Goal: Information Seeking & Learning: Learn about a topic

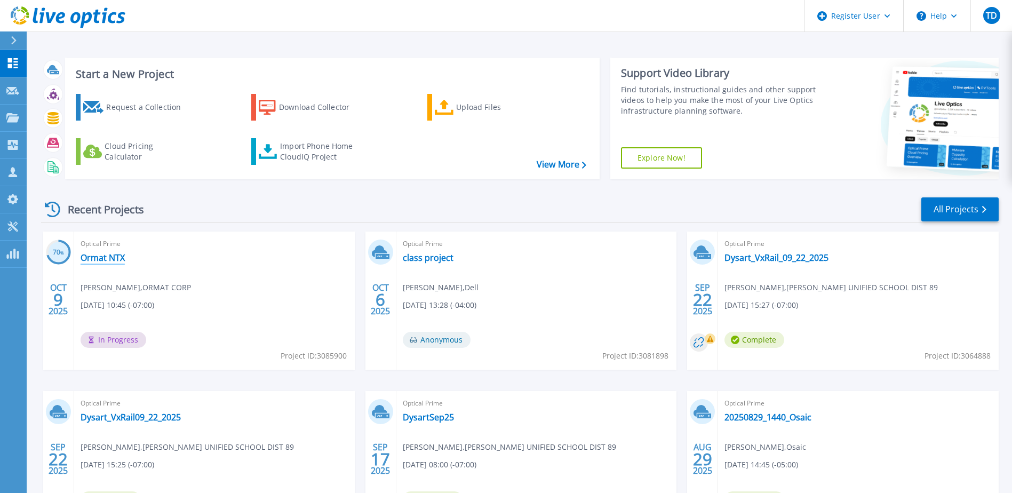
click at [98, 260] on link "Ormat NTX" at bounding box center [103, 257] width 44 height 11
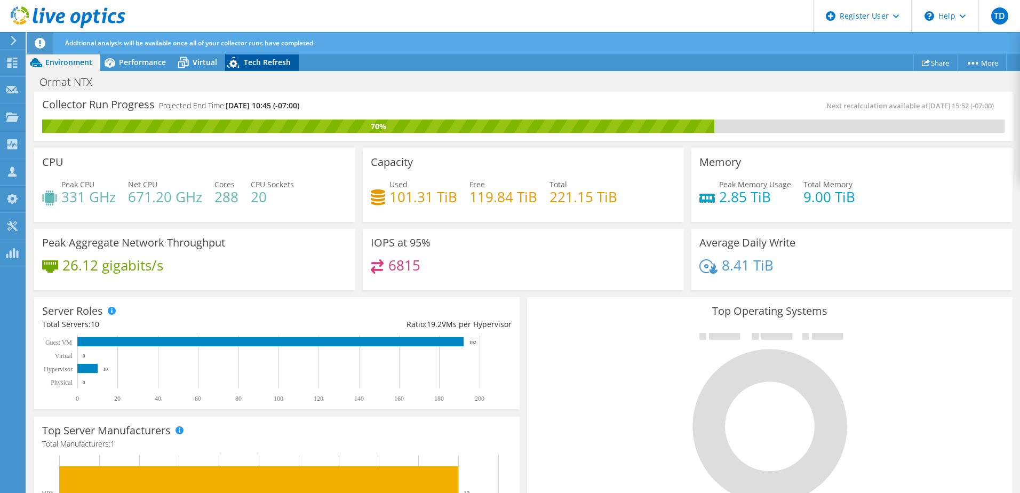
click at [270, 62] on span "Tech Refresh" at bounding box center [267, 62] width 47 height 10
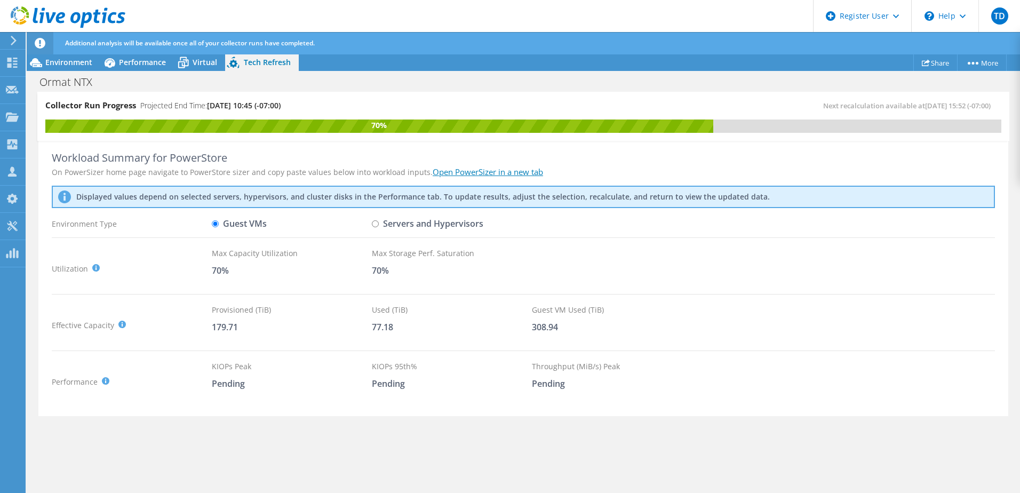
click at [477, 171] on link "Open PowerSizer in a new tab" at bounding box center [488, 171] width 110 height 11
click at [204, 63] on span "Virtual" at bounding box center [205, 62] width 25 height 10
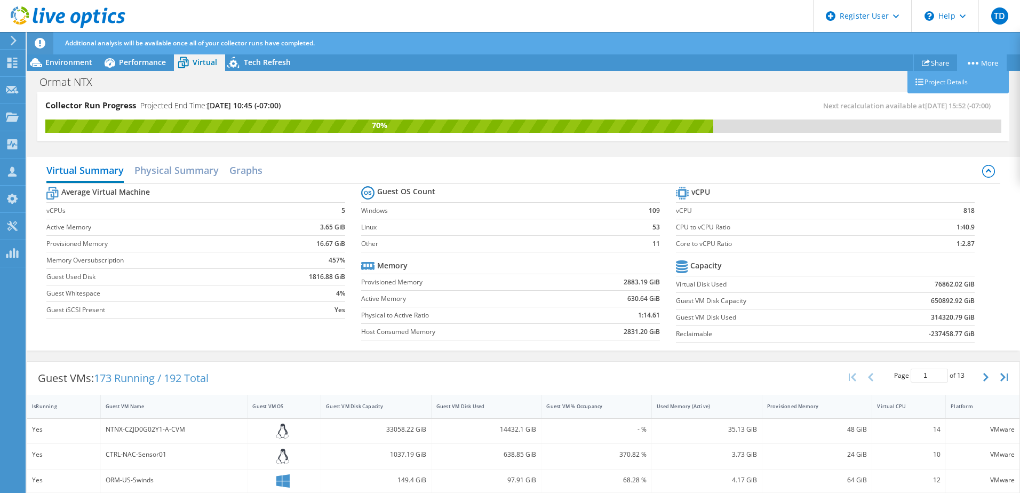
click at [977, 67] on link "More" at bounding box center [982, 62] width 50 height 17
click at [971, 61] on link "More" at bounding box center [982, 62] width 50 height 17
click at [969, 63] on icon at bounding box center [973, 63] width 11 height 3
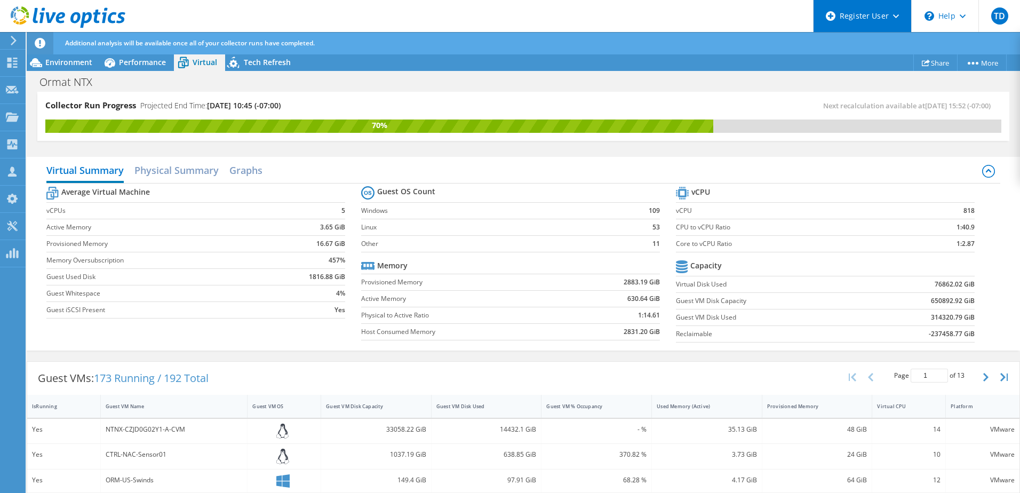
click at [893, 18] on icon at bounding box center [896, 16] width 6 height 4
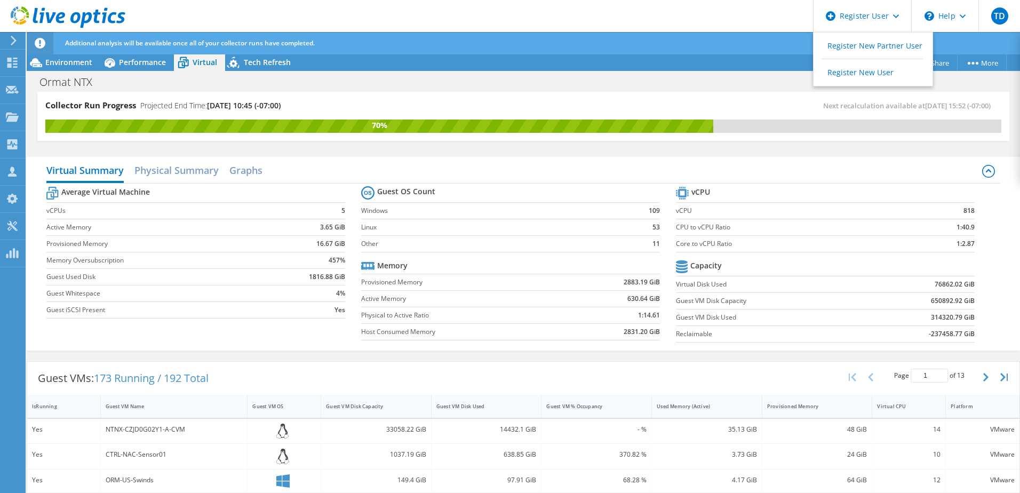
click at [718, 14] on header "TD Dell User [PERSON_NAME] [PERSON_NAME][EMAIL_ADDRESS][PERSON_NAME][DOMAIN_NAM…" at bounding box center [510, 16] width 1020 height 32
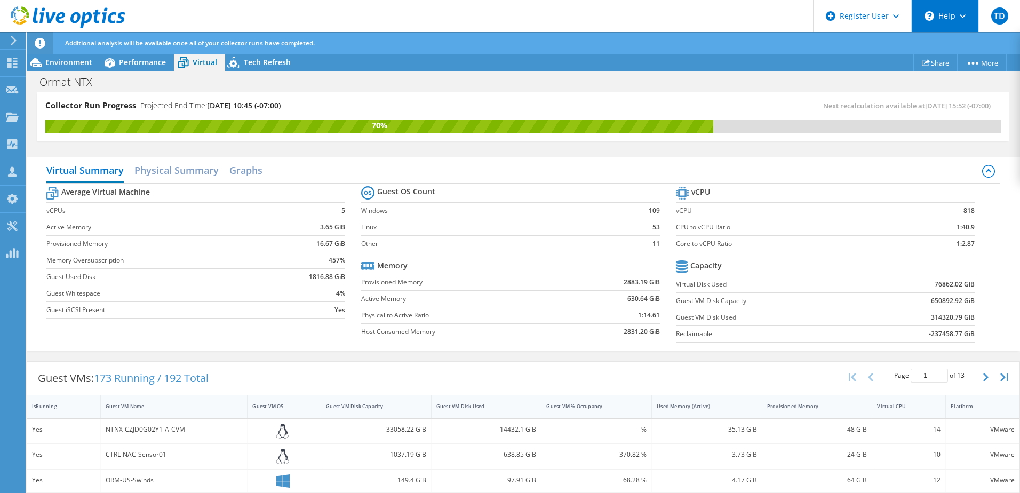
click at [956, 18] on div "\n Help" at bounding box center [944, 16] width 67 height 32
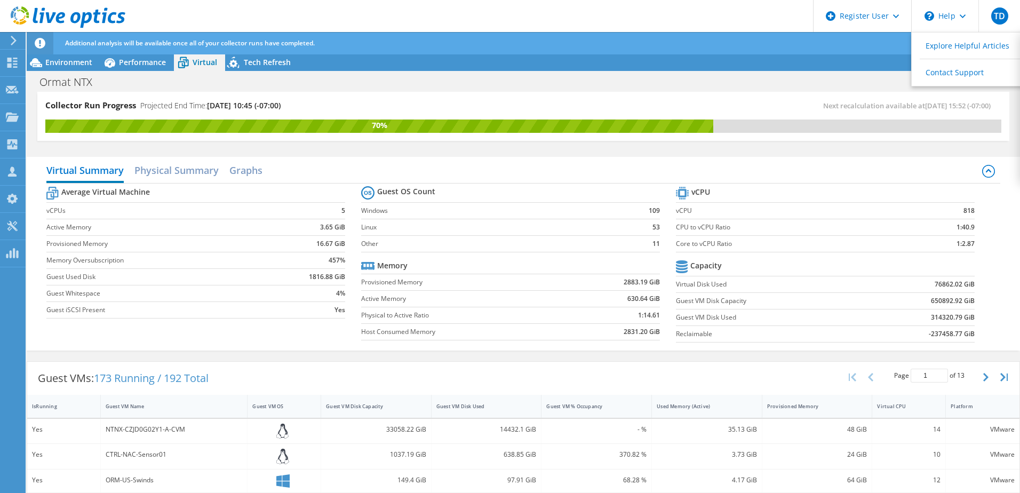
click at [750, 18] on header "TD Dell User [PERSON_NAME] [PERSON_NAME][EMAIL_ADDRESS][PERSON_NAME][DOMAIN_NAM…" at bounding box center [510, 16] width 1020 height 32
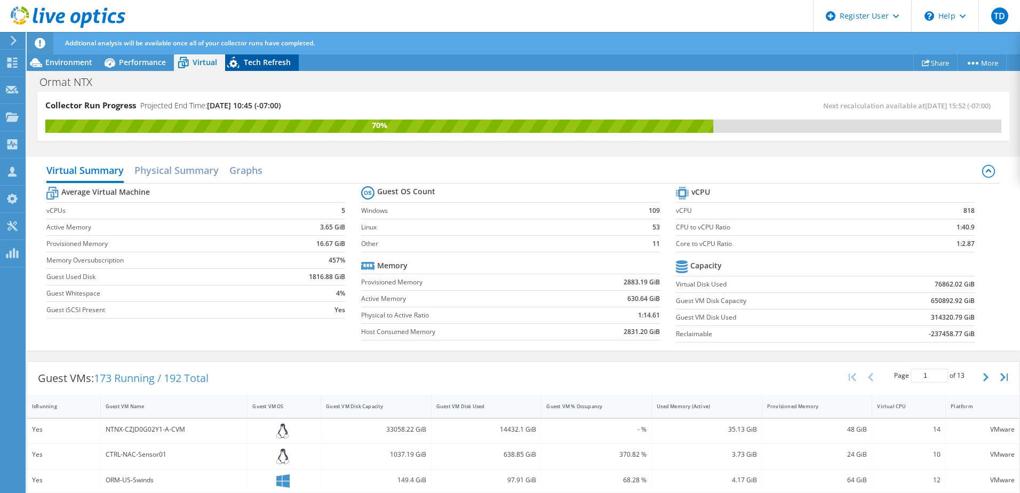
click at [270, 62] on span "Tech Refresh" at bounding box center [267, 62] width 47 height 10
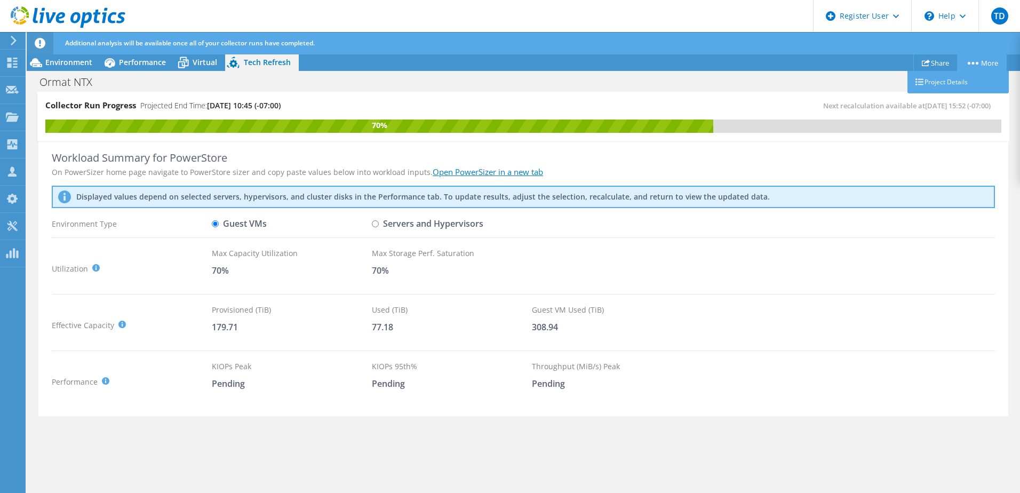
click at [973, 62] on icon at bounding box center [973, 63] width 11 height 3
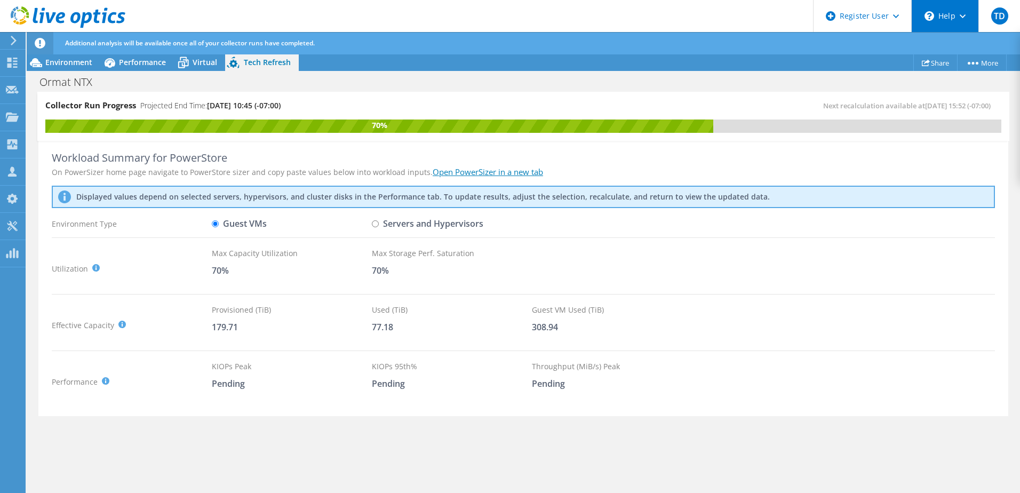
click at [934, 30] on div "\n Help" at bounding box center [944, 16] width 67 height 32
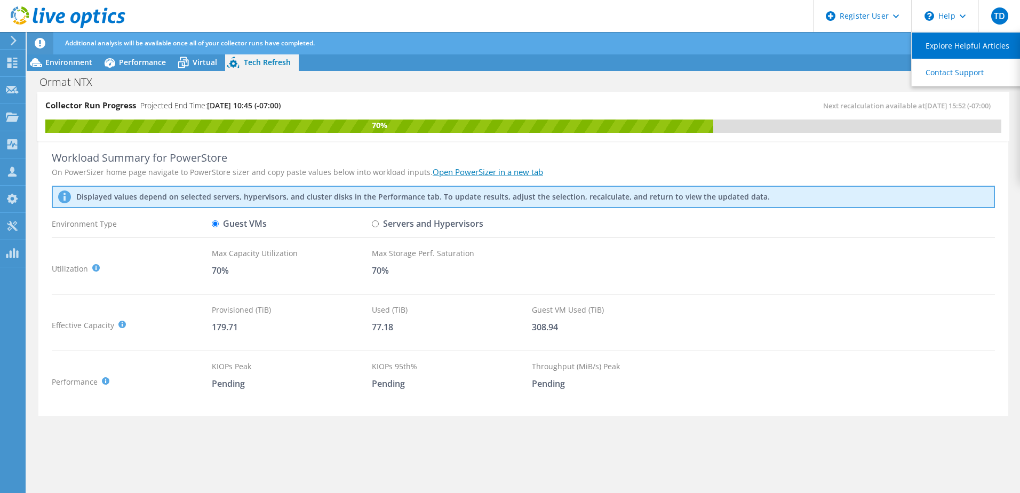
click at [937, 44] on link "Explore Helpful Articles" at bounding box center [971, 46] width 119 height 26
click at [376, 226] on input "Servers and Hypervisors" at bounding box center [375, 223] width 7 height 7
radio input "true"
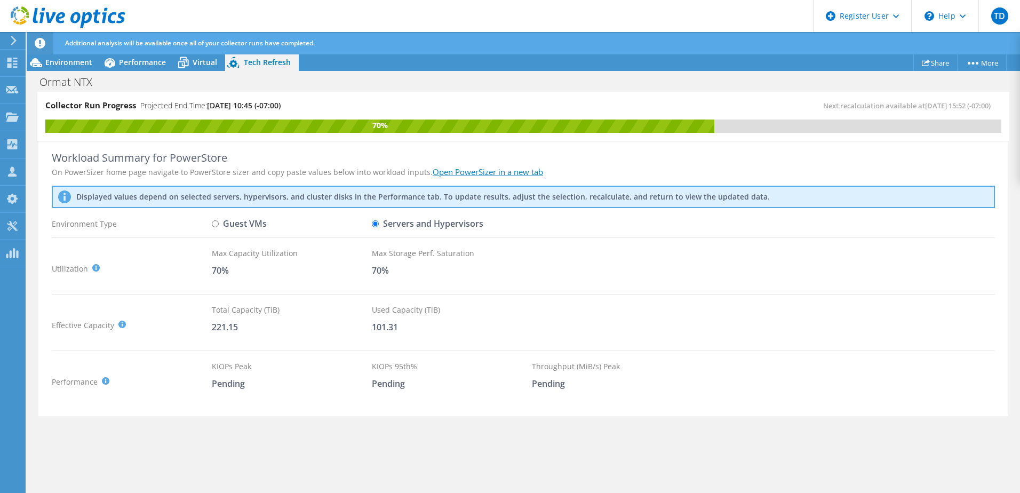
click at [216, 222] on input "Guest VMs" at bounding box center [215, 223] width 7 height 7
radio input "true"
radio input "false"
click at [946, 22] on div "\n Help" at bounding box center [944, 16] width 67 height 32
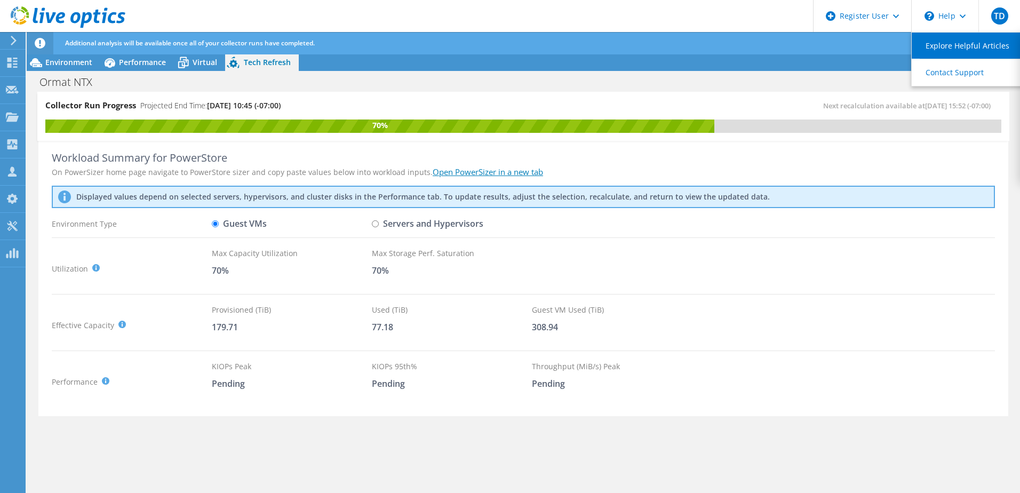
click at [949, 45] on link "Explore Helpful Articles" at bounding box center [971, 46] width 119 height 26
click at [15, 66] on use at bounding box center [12, 63] width 10 height 10
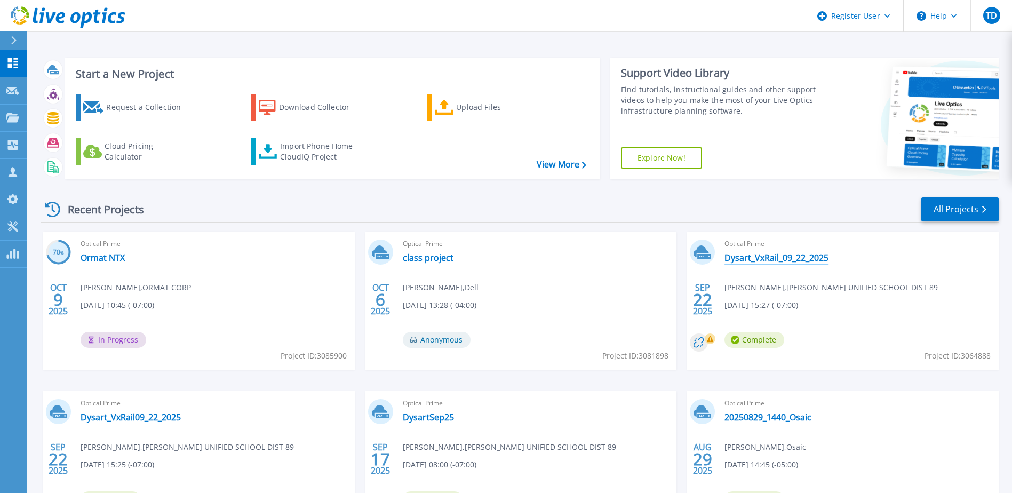
click at [786, 258] on link "Dysart_VxRail_09_22_2025" at bounding box center [776, 257] width 104 height 11
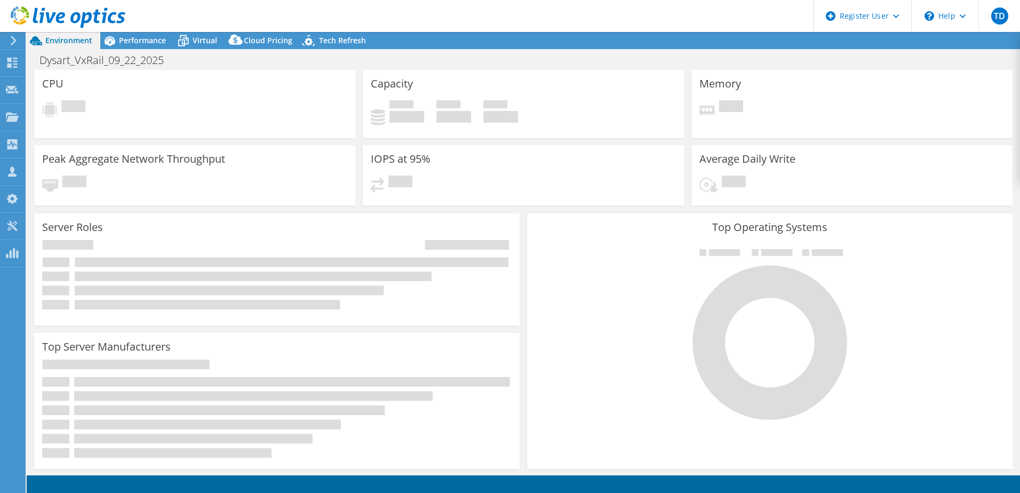
select select "USD"
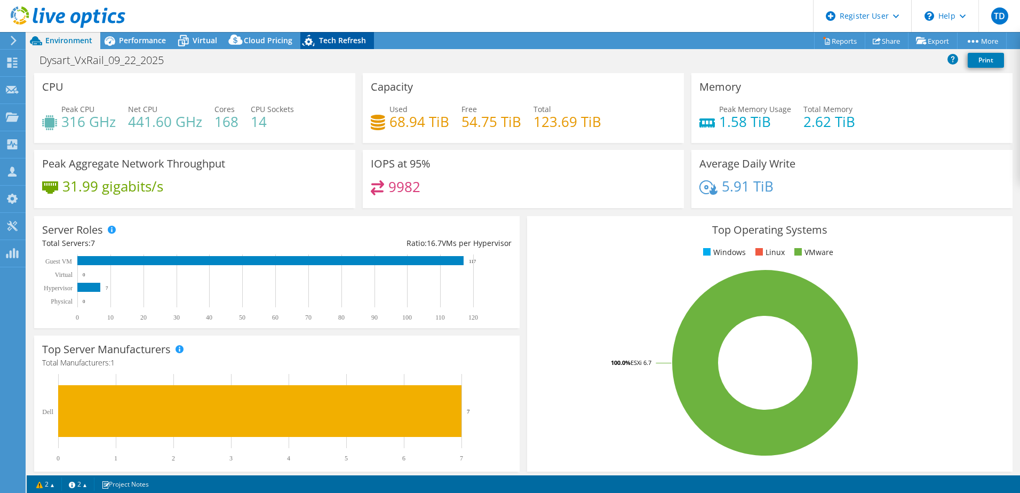
click at [332, 39] on span "Tech Refresh" at bounding box center [342, 40] width 47 height 10
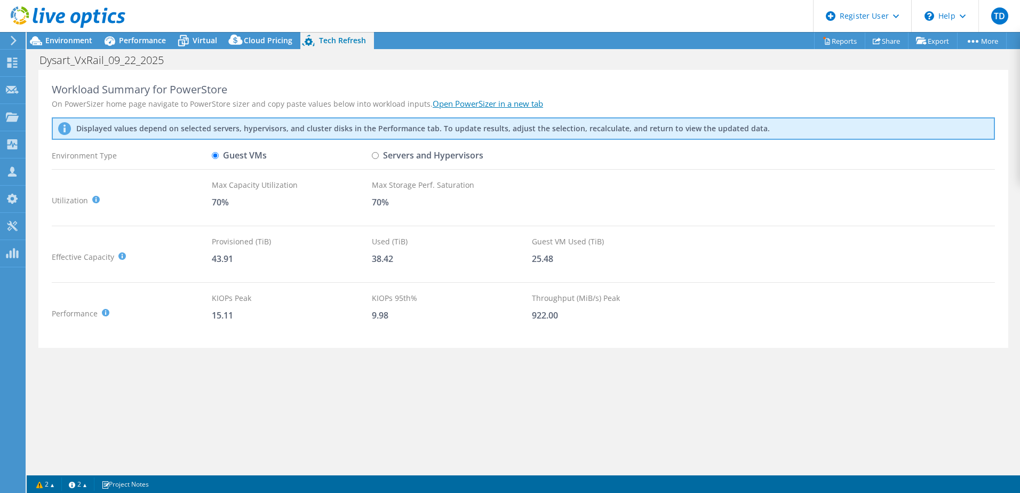
click at [376, 155] on input "Servers and Hypervisors" at bounding box center [375, 155] width 7 height 7
radio input "true"
click at [213, 155] on input "Guest VMs" at bounding box center [215, 155] width 7 height 7
radio input "true"
click at [377, 157] on input "Servers and Hypervisors" at bounding box center [375, 155] width 7 height 7
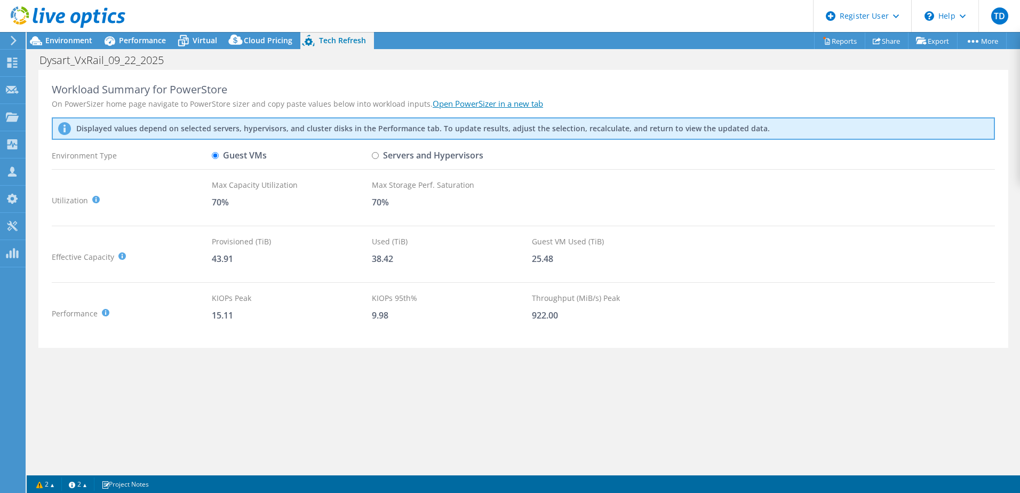
radio input "true"
click at [213, 156] on input "Guest VMs" at bounding box center [215, 155] width 7 height 7
radio input "true"
click at [378, 156] on input "Servers and Hypervisors" at bounding box center [375, 155] width 7 height 7
radio input "true"
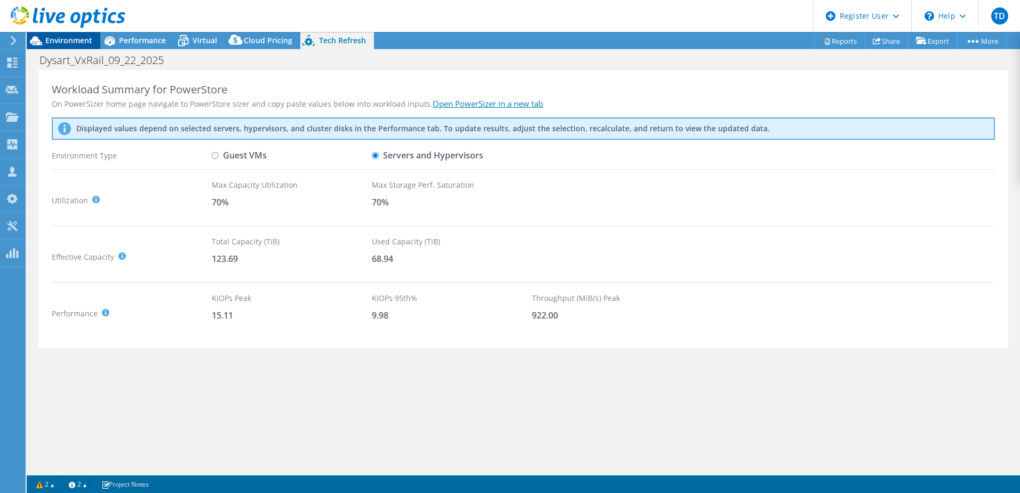
click at [69, 38] on span "Environment" at bounding box center [68, 40] width 47 height 10
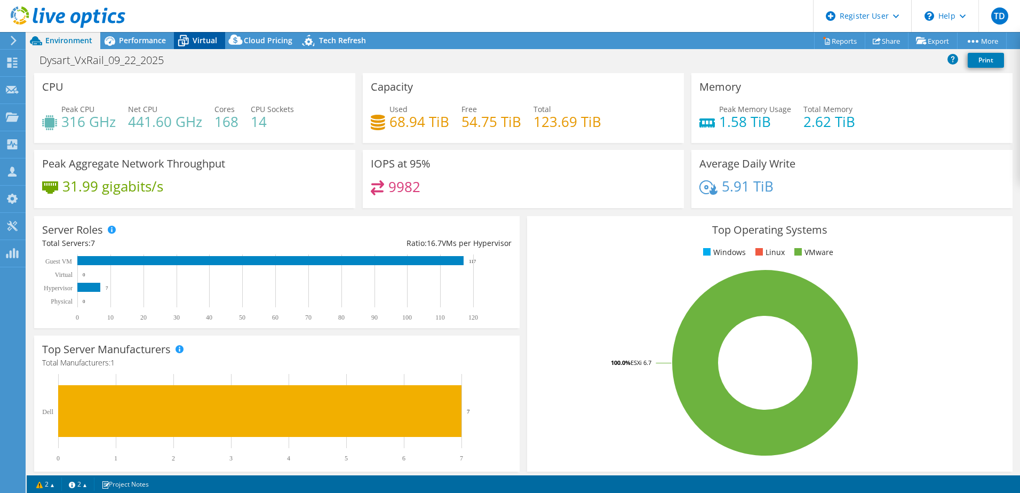
click at [204, 38] on span "Virtual" at bounding box center [205, 40] width 25 height 10
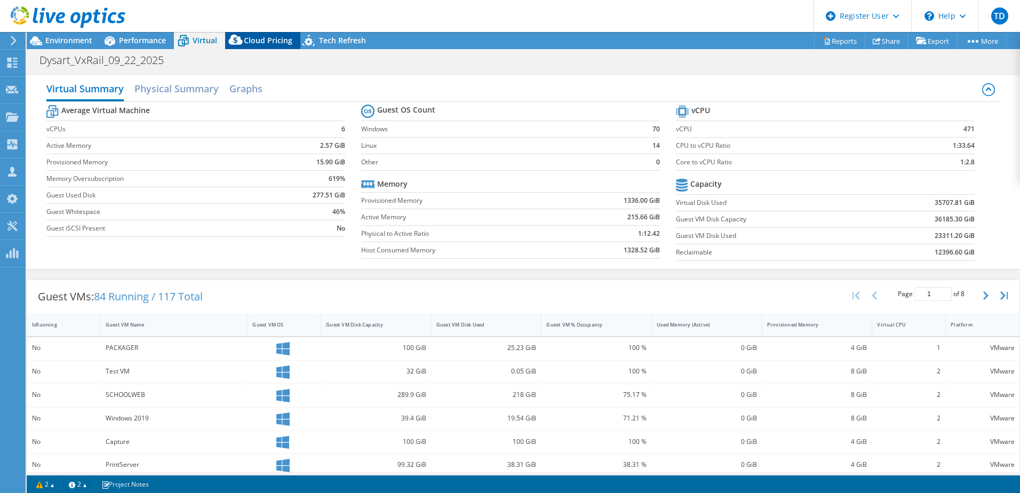
click at [276, 38] on span "Cloud Pricing" at bounding box center [268, 40] width 49 height 10
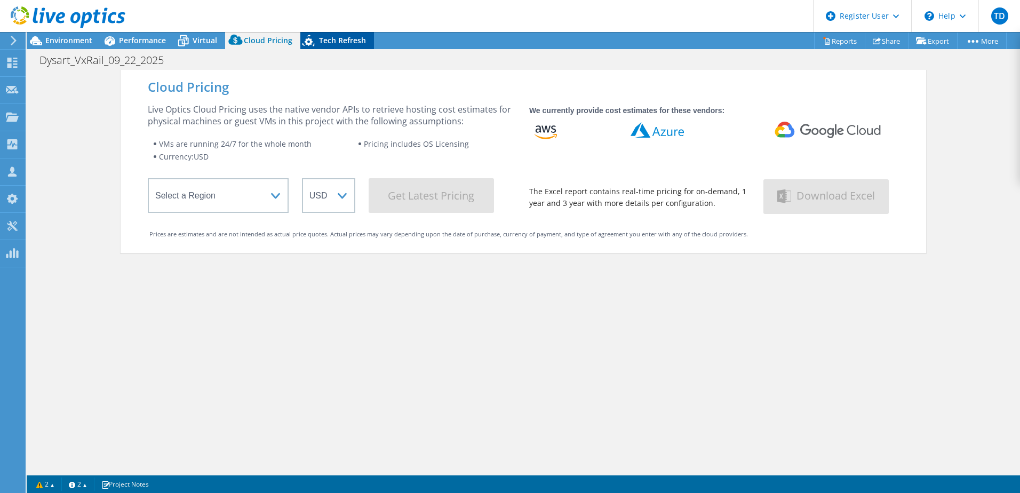
click at [332, 37] on span "Tech Refresh" at bounding box center [342, 40] width 47 height 10
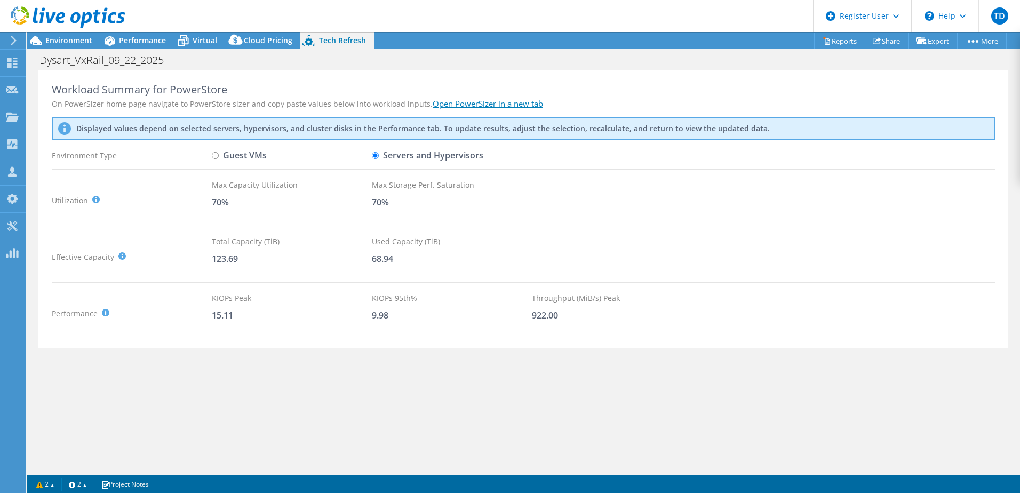
click at [218, 154] on input "Guest VMs" at bounding box center [215, 155] width 7 height 7
radio input "true"
radio input "false"
click at [835, 43] on link "Reports" at bounding box center [839, 41] width 51 height 17
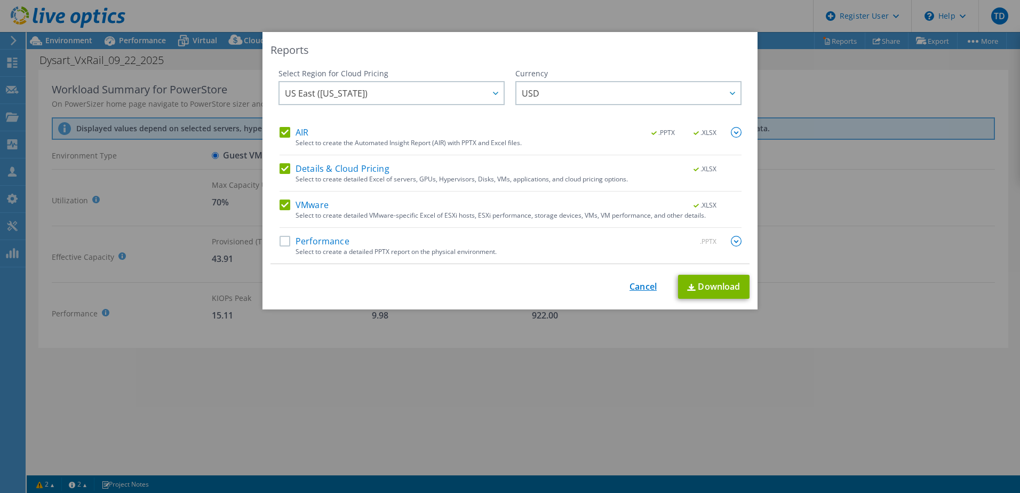
click at [641, 284] on link "Cancel" at bounding box center [642, 287] width 27 height 10
